Goal: Task Accomplishment & Management: Complete application form

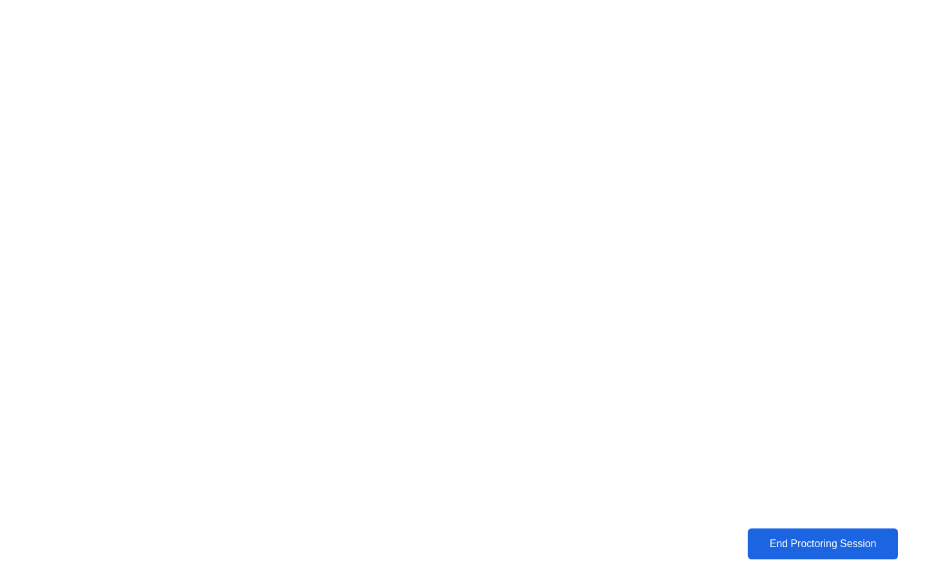
click at [762, 546] on div "End Proctoring Session" at bounding box center [822, 544] width 143 height 12
